Goal: Find contact information: Find contact information

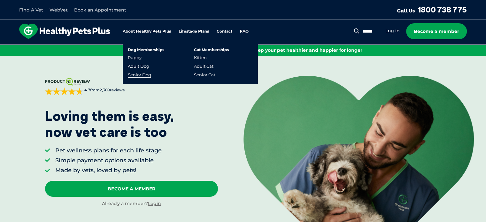
click at [141, 76] on link "Senior Dog" at bounding box center [139, 74] width 23 height 5
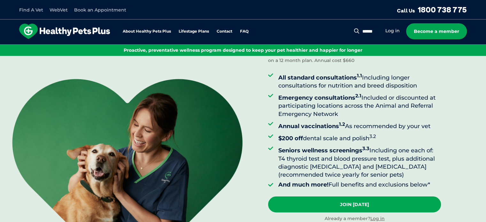
scroll to position [64, 0]
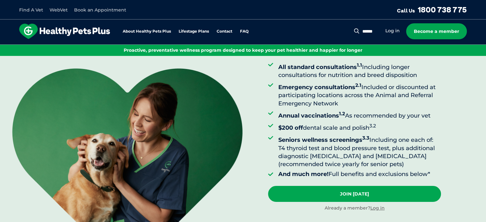
click at [38, 11] on link "Find A Vet" at bounding box center [31, 10] width 24 height 6
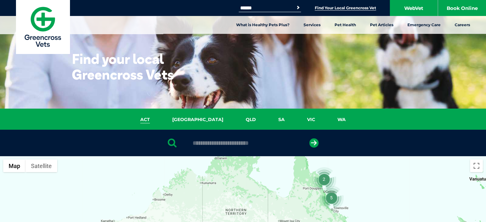
click at [161, 120] on link "ACT" at bounding box center [145, 119] width 32 height 7
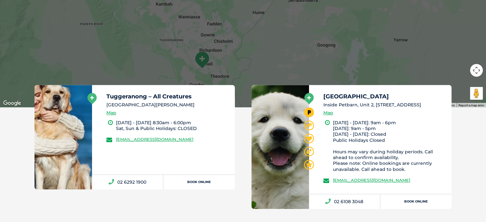
scroll to position [338, 0]
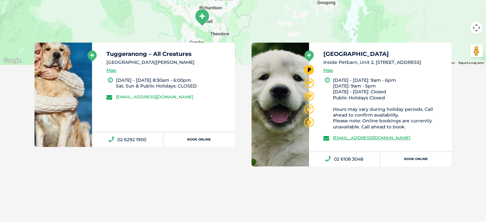
click at [148, 96] on link "greencross.allcreatures@greencrossvet.com.au" at bounding box center [154, 96] width 77 height 5
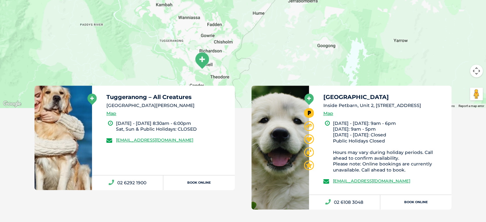
scroll to position [306, 0]
